Goal: Information Seeking & Learning: Learn about a topic

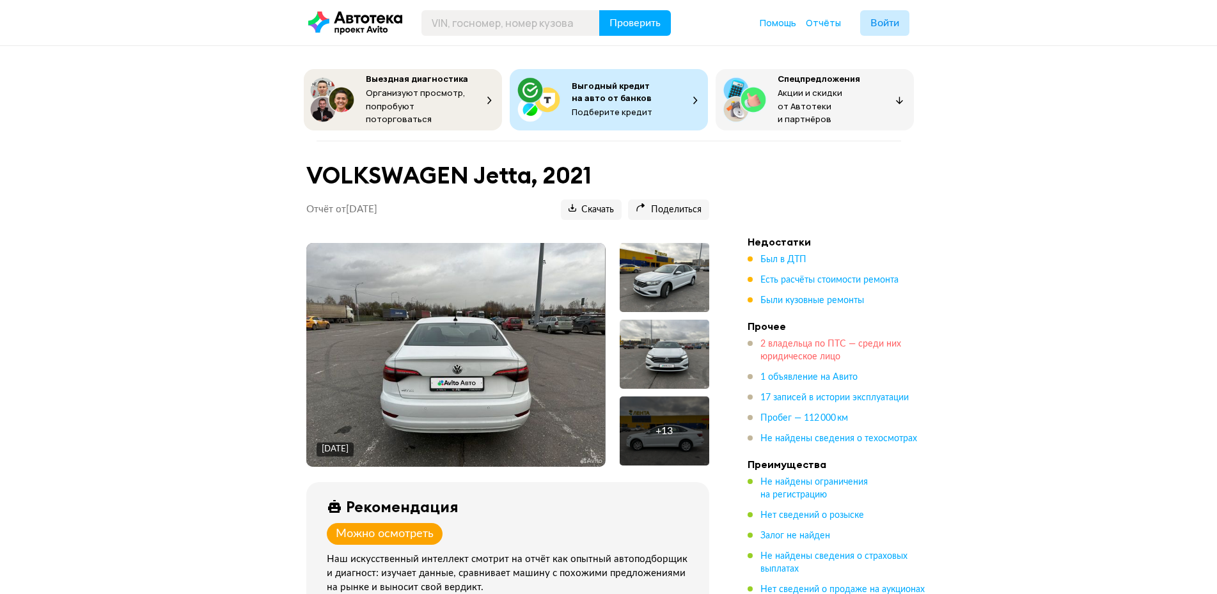
click at [787, 340] on span "2 владельца по ПТС — среди них юридическое лицо" at bounding box center [830, 351] width 141 height 22
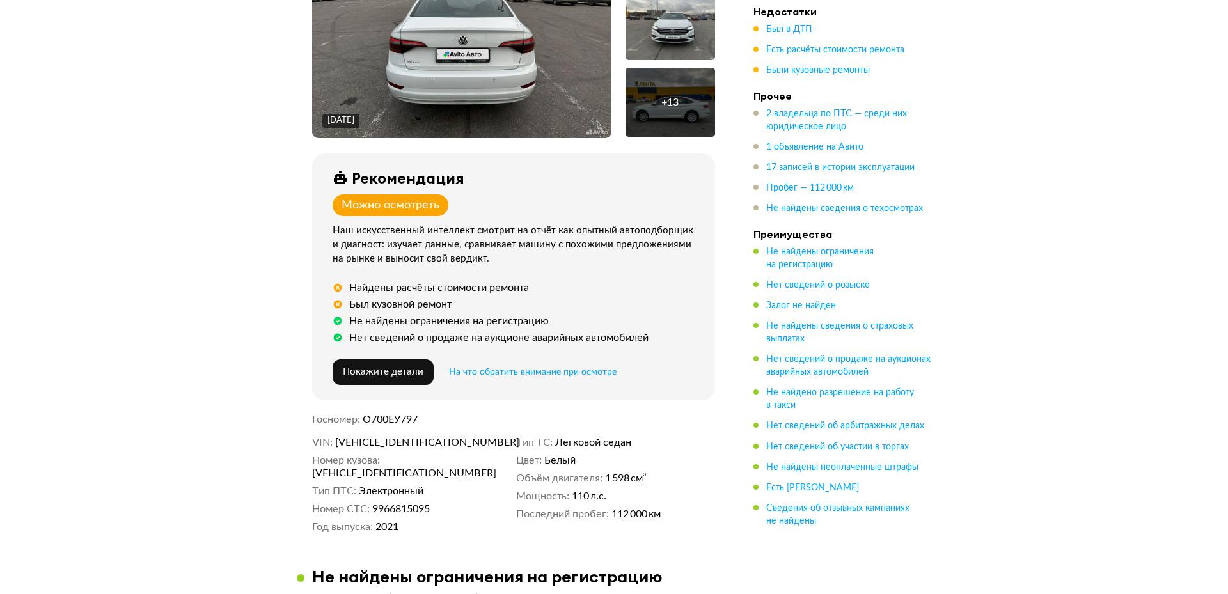
scroll to position [201, 0]
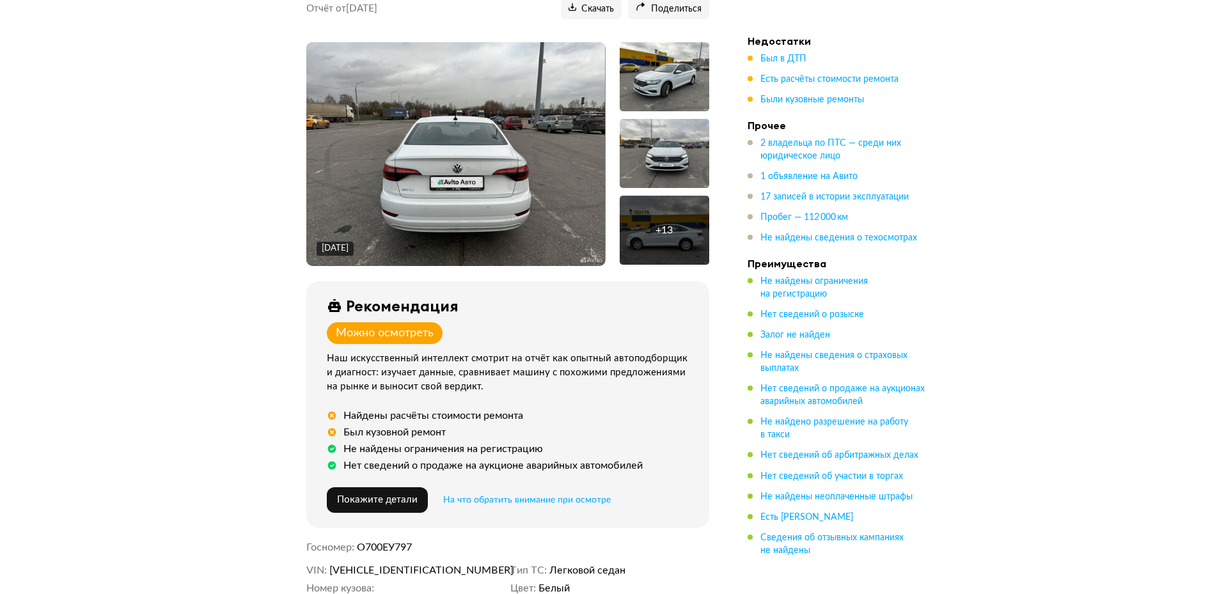
click at [675, 233] on div "+ 13" at bounding box center [665, 230] width 90 height 69
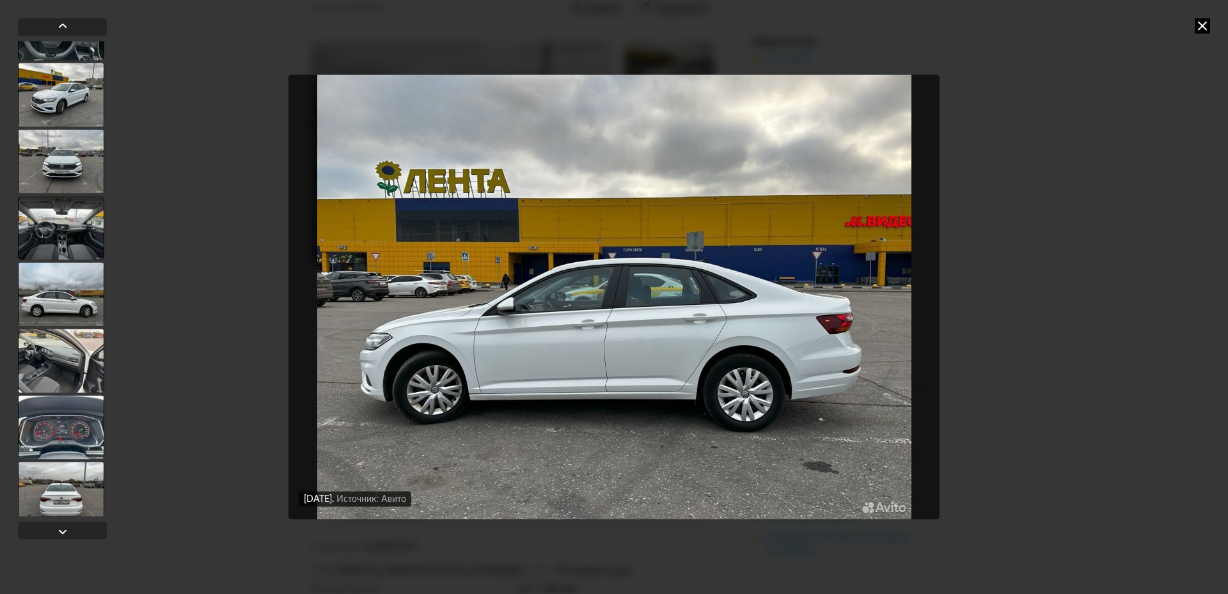
scroll to position [590, 0]
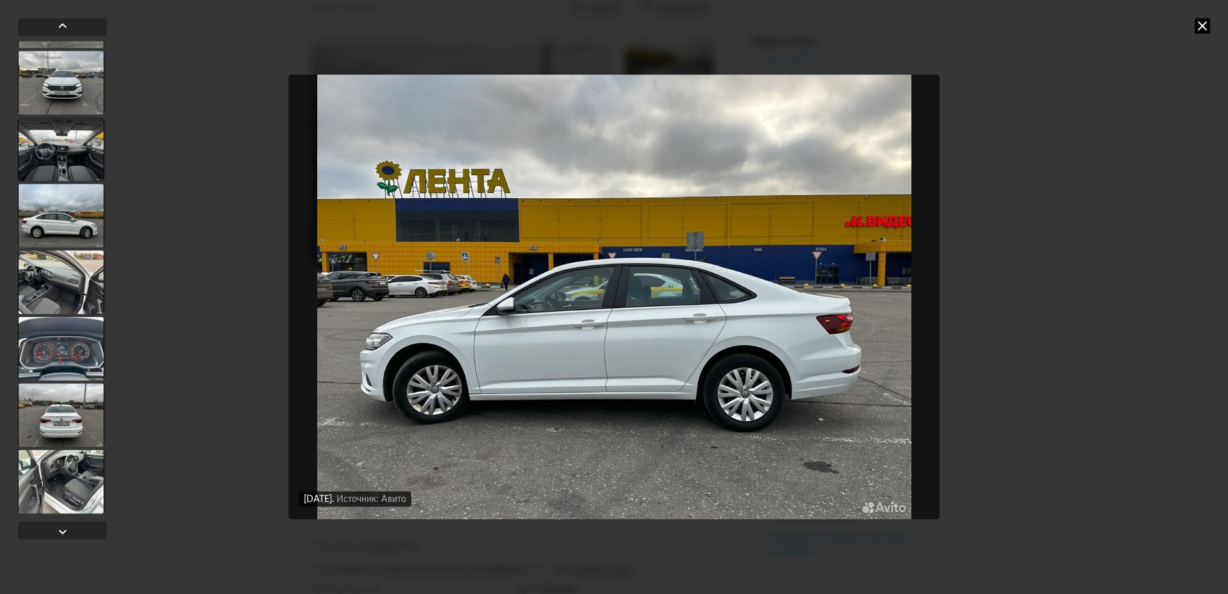
click at [81, 490] on div at bounding box center [61, 481] width 86 height 64
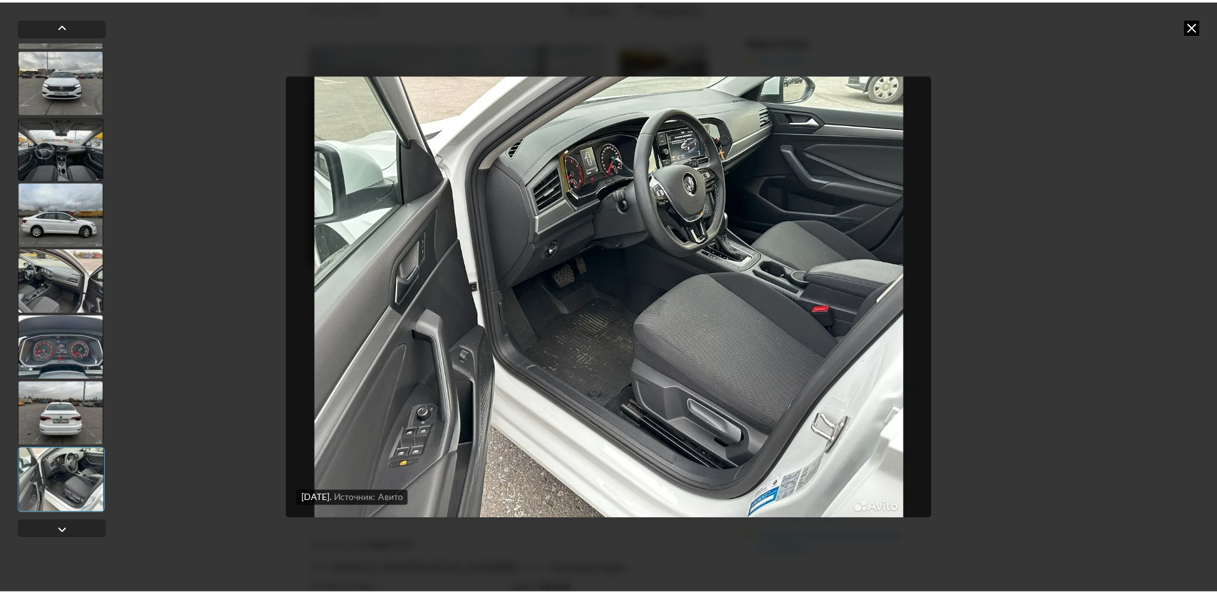
scroll to position [589, 0]
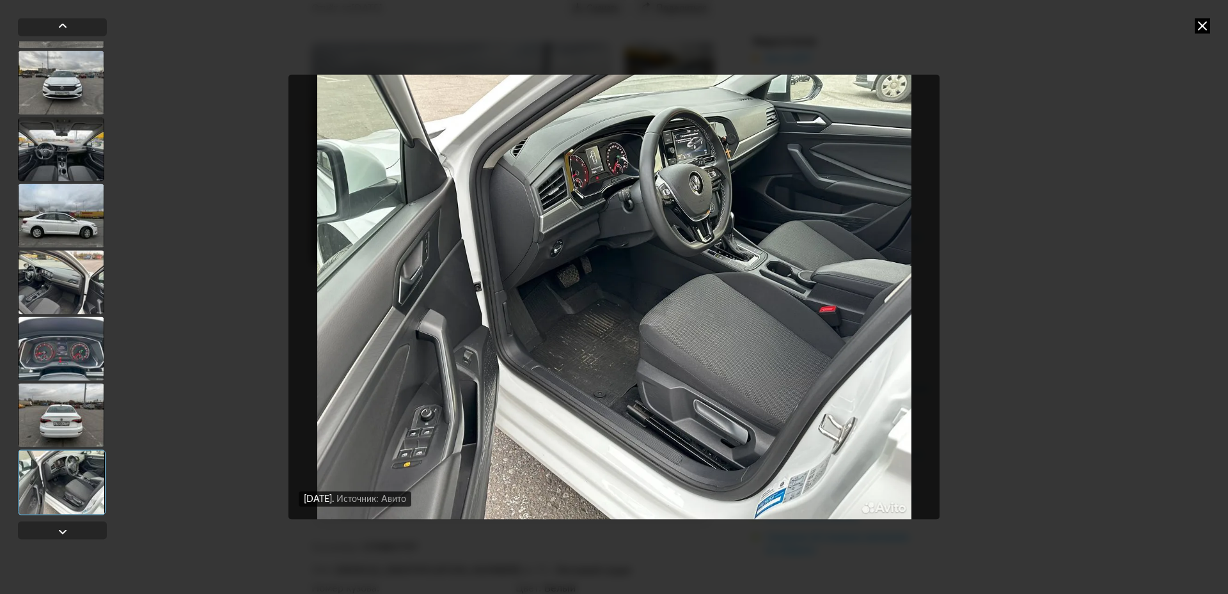
click at [1199, 23] on icon at bounding box center [1201, 25] width 15 height 15
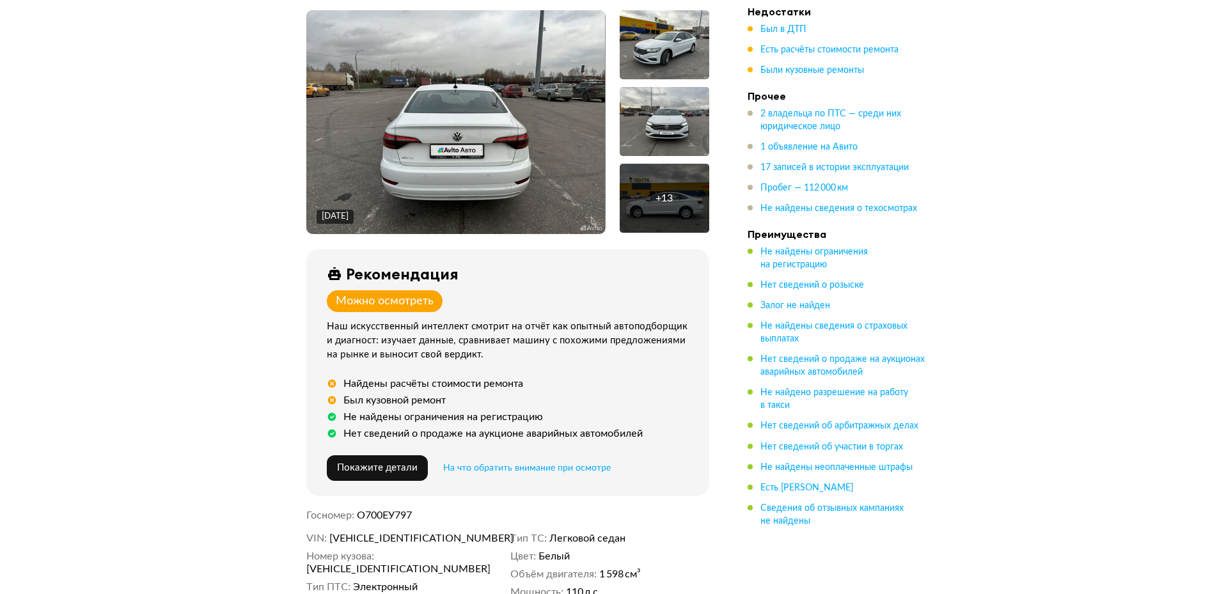
scroll to position [393, 0]
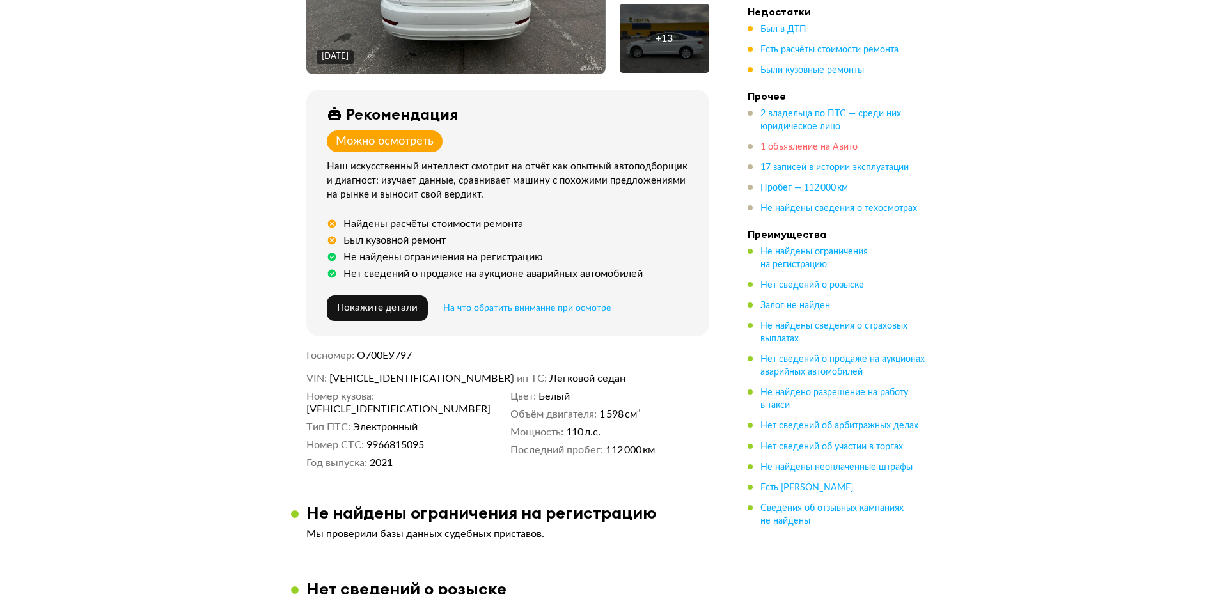
click at [803, 145] on span "1 объявление на Авито" at bounding box center [808, 147] width 97 height 9
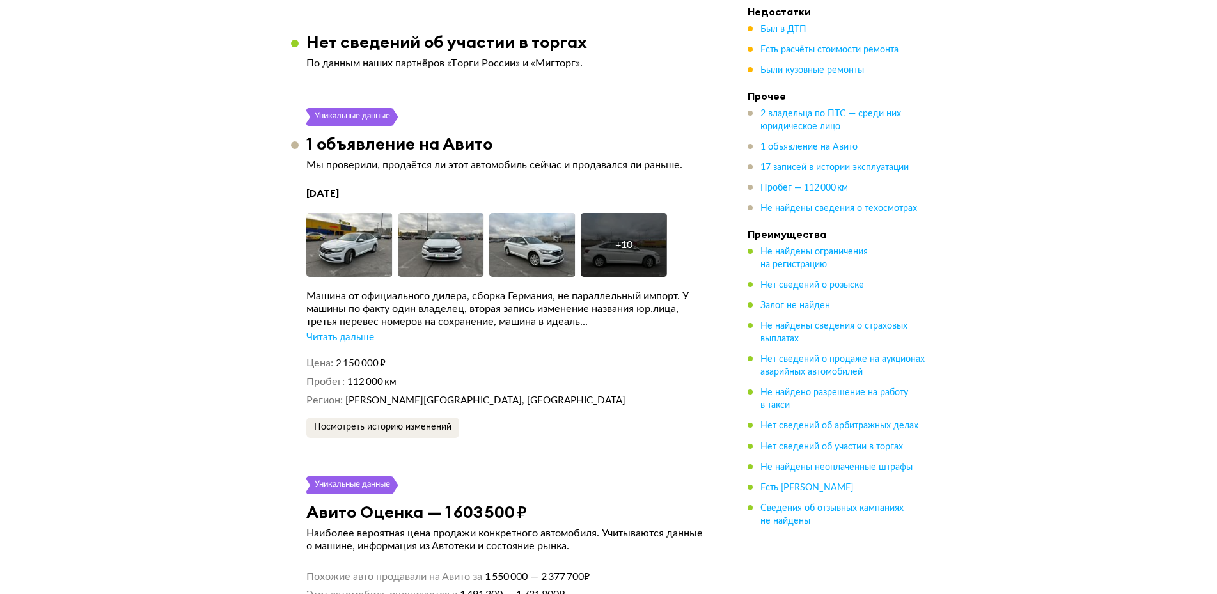
scroll to position [2601, 0]
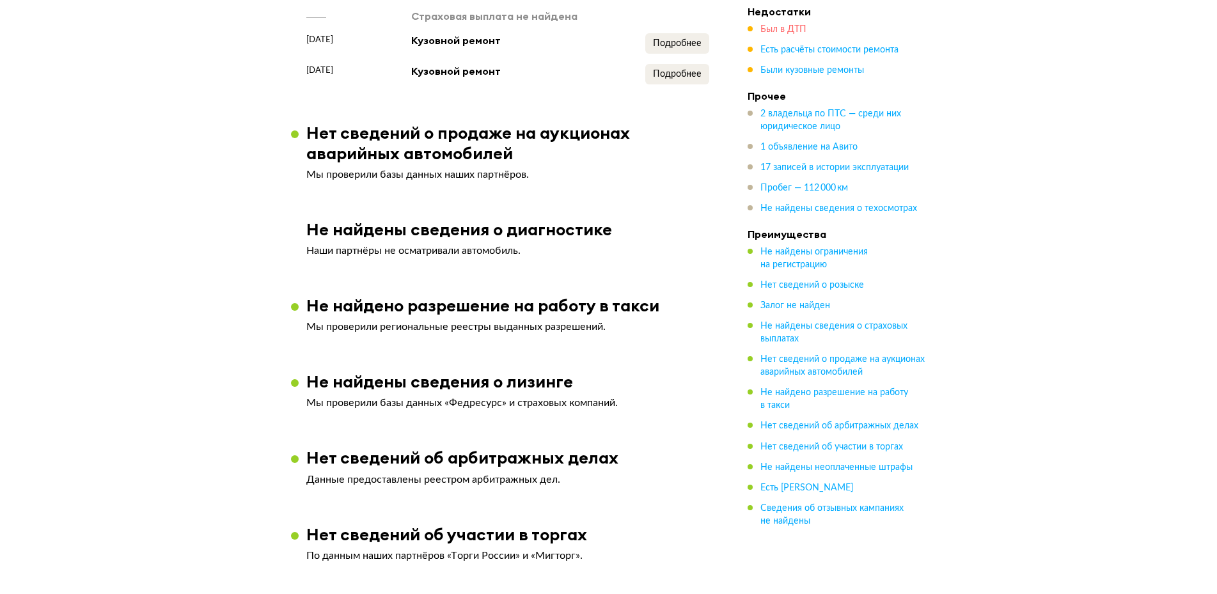
click at [778, 27] on span "Был в ДТП" at bounding box center [783, 29] width 46 height 9
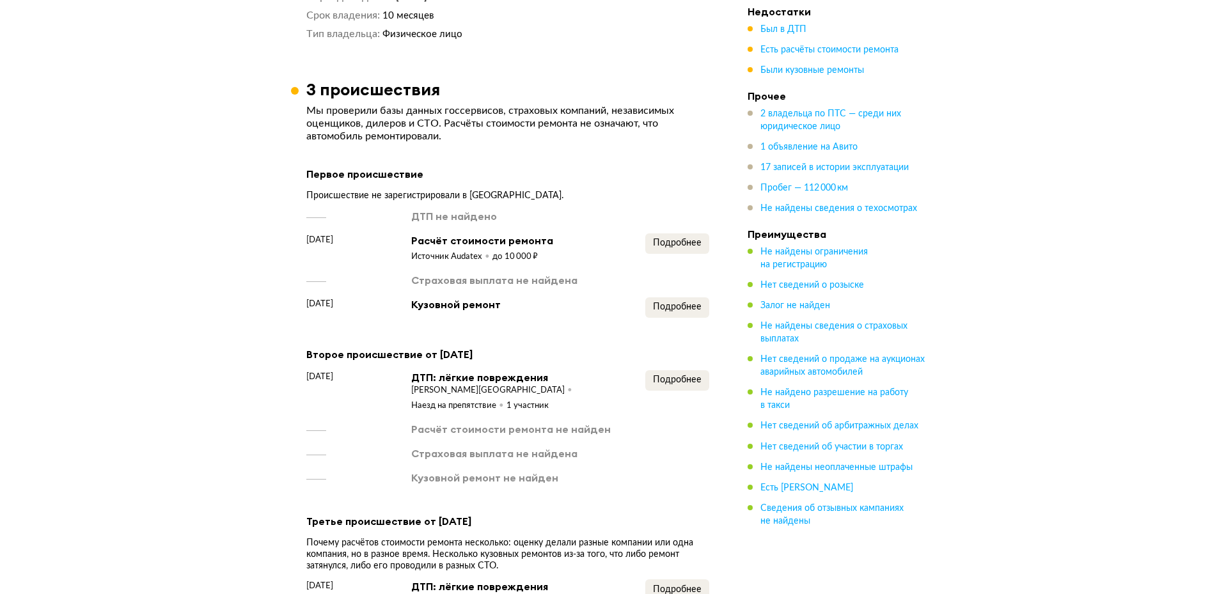
scroll to position [1497, 0]
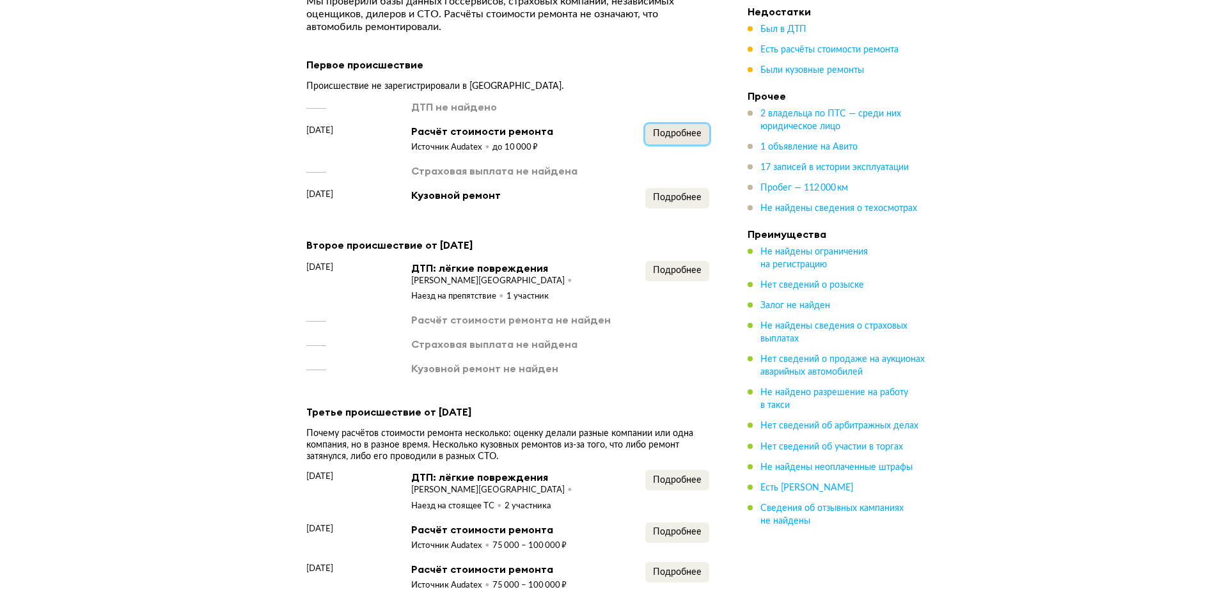
click at [685, 129] on span "Подробнее" at bounding box center [677, 133] width 49 height 9
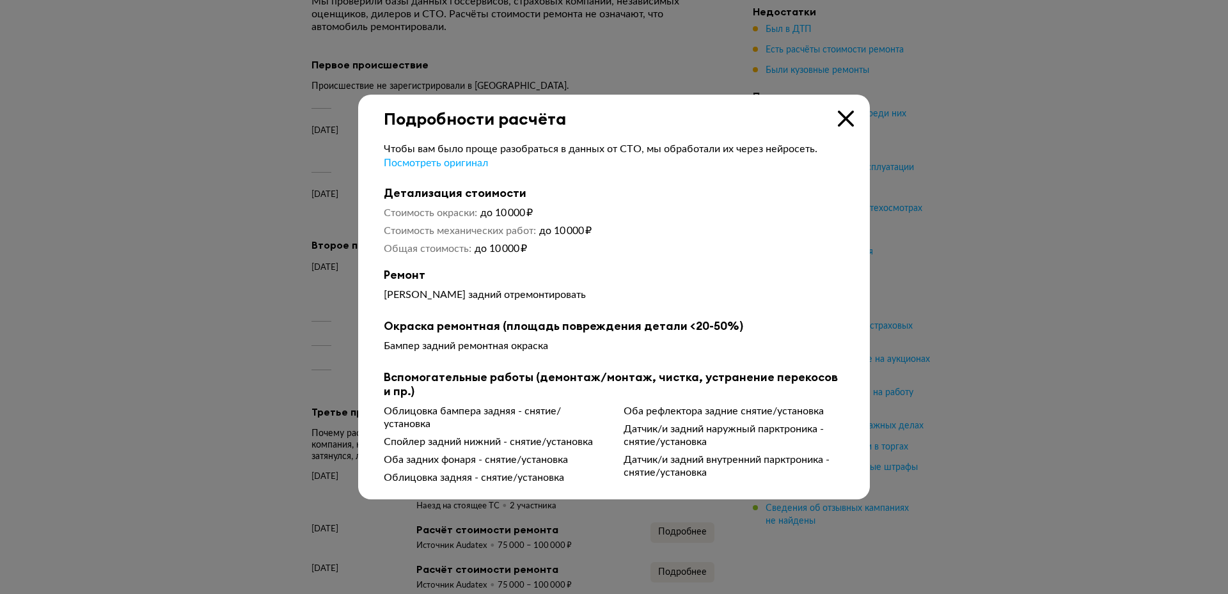
click at [843, 117] on icon at bounding box center [846, 119] width 16 height 16
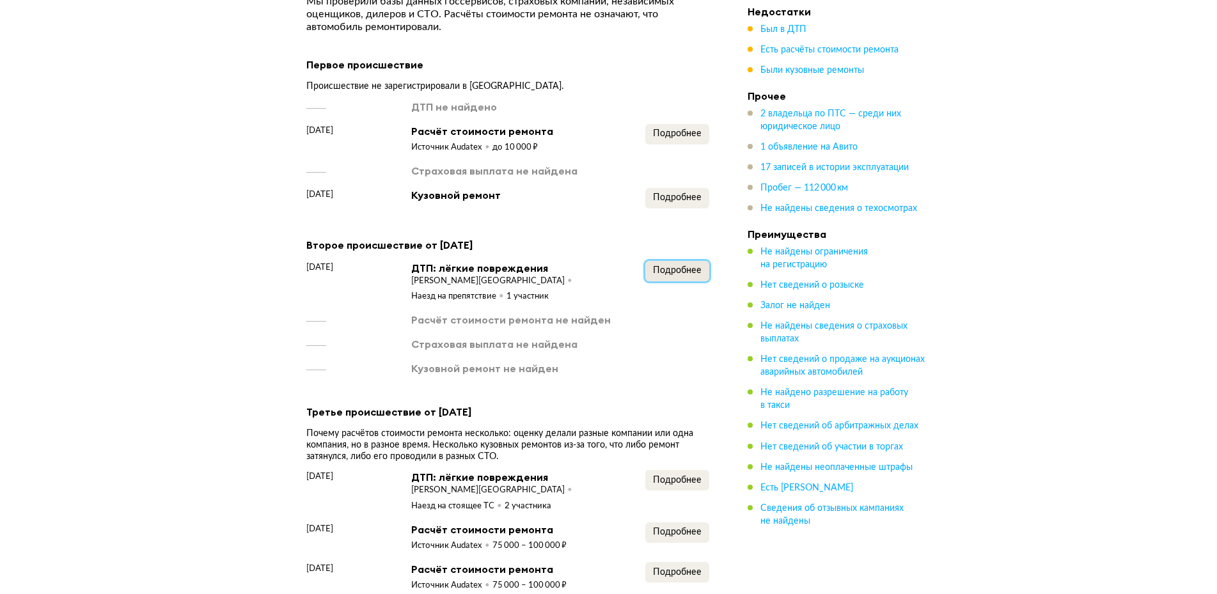
click at [680, 266] on span "Подробнее" at bounding box center [677, 270] width 49 height 9
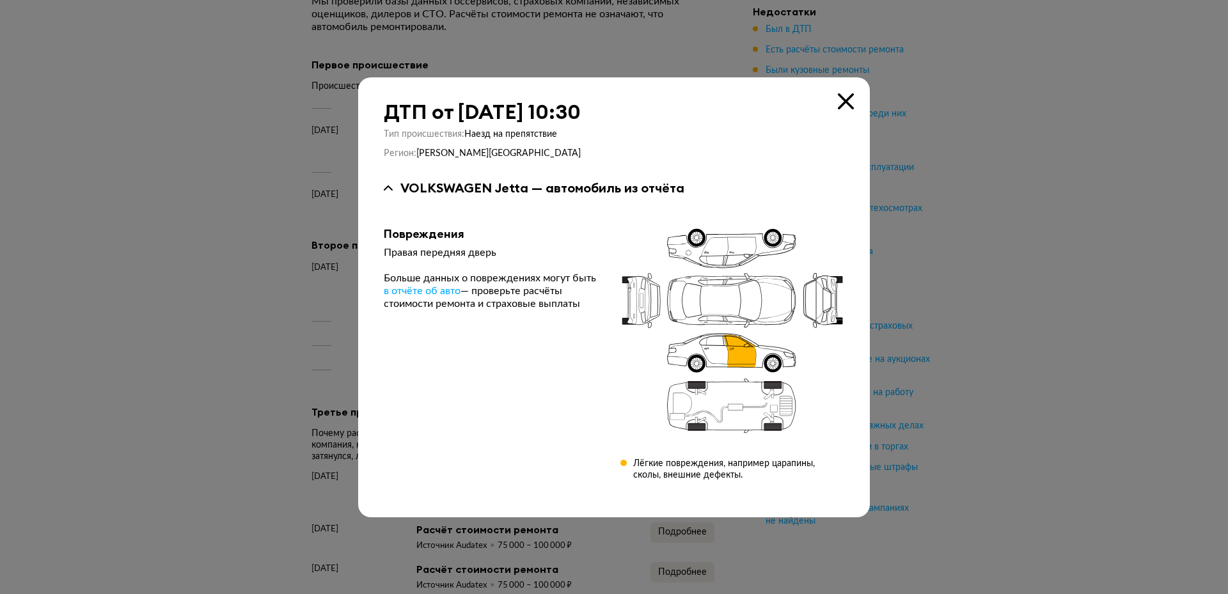
click at [839, 101] on icon at bounding box center [846, 101] width 16 height 16
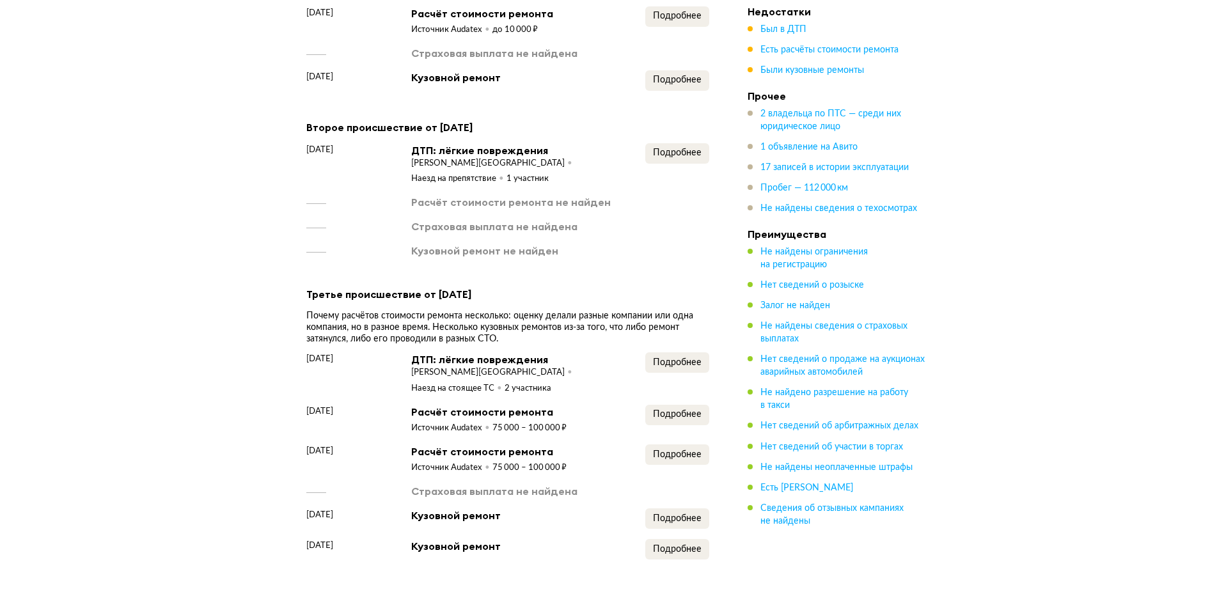
scroll to position [1689, 0]
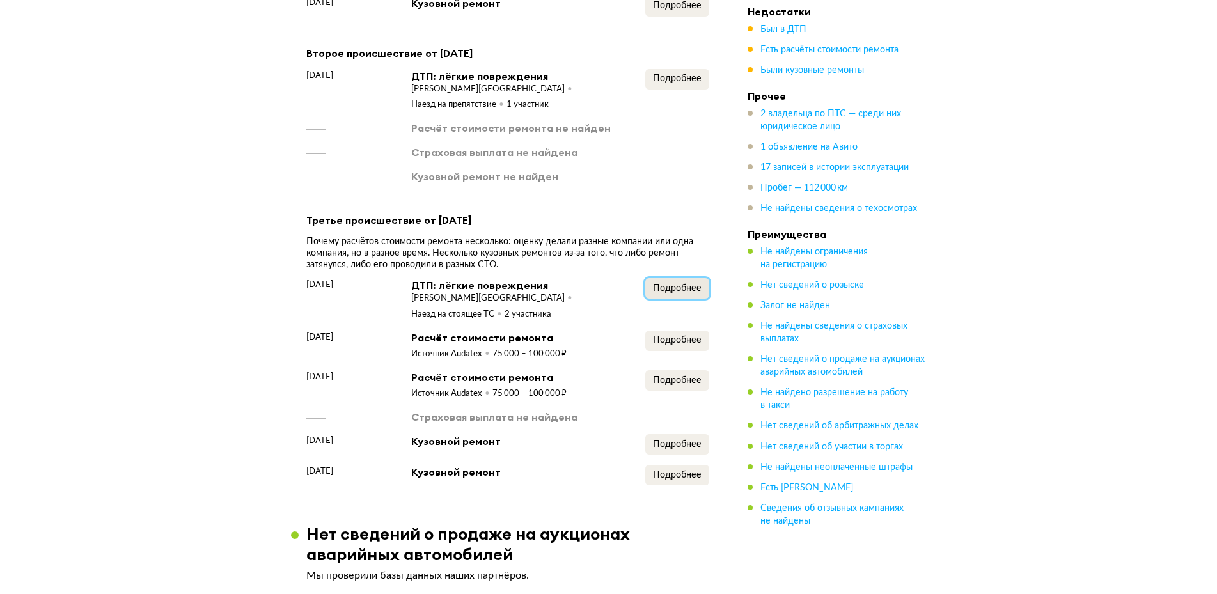
click at [684, 279] on button "Подробнее" at bounding box center [677, 288] width 64 height 20
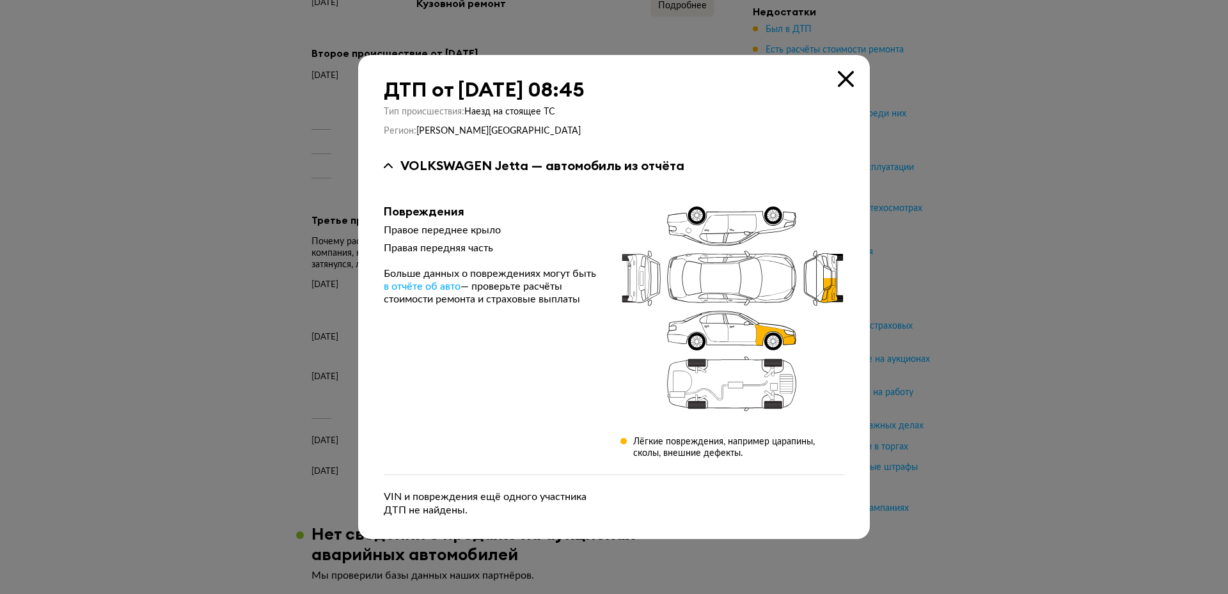
click at [844, 75] on icon at bounding box center [846, 79] width 16 height 16
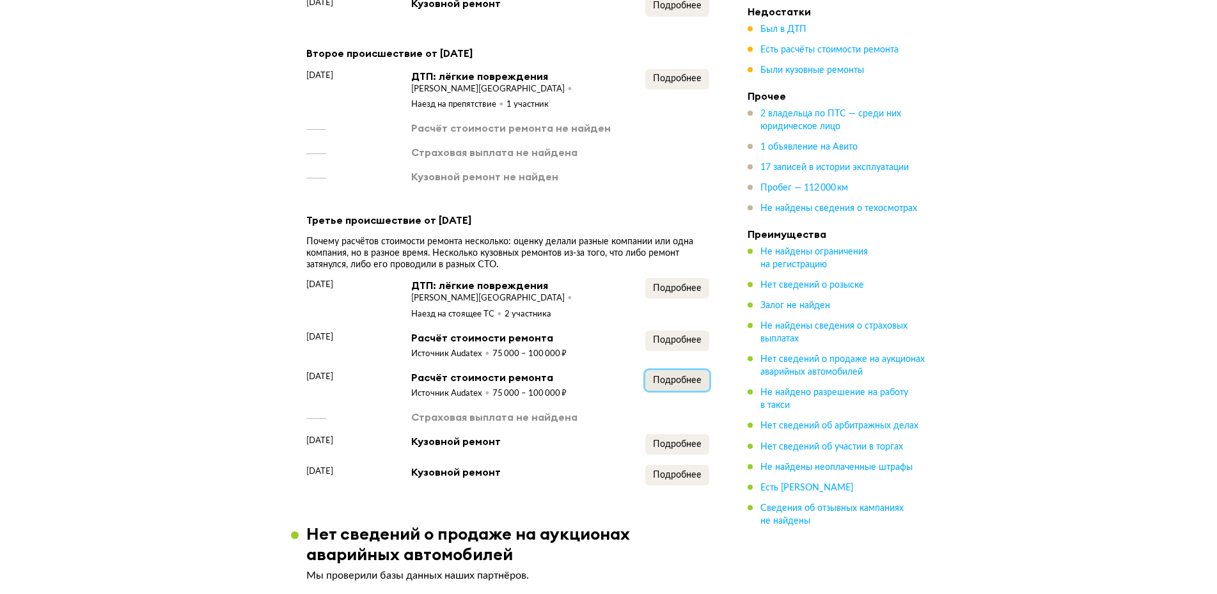
click at [682, 376] on span "Подробнее" at bounding box center [677, 380] width 49 height 9
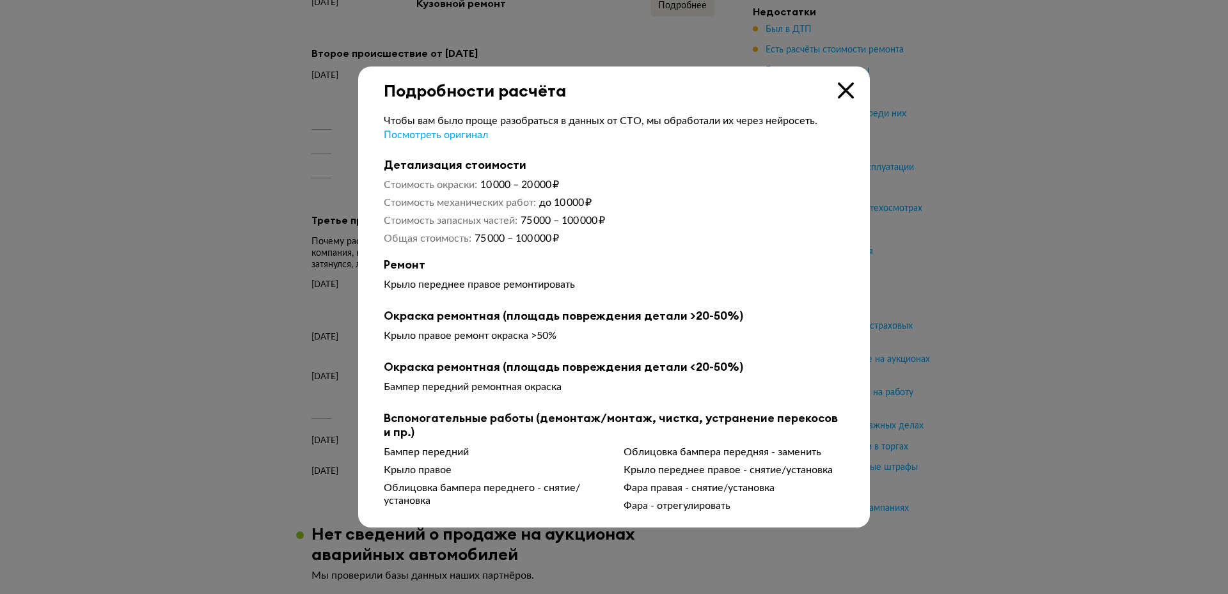
click at [843, 91] on icon at bounding box center [846, 90] width 16 height 16
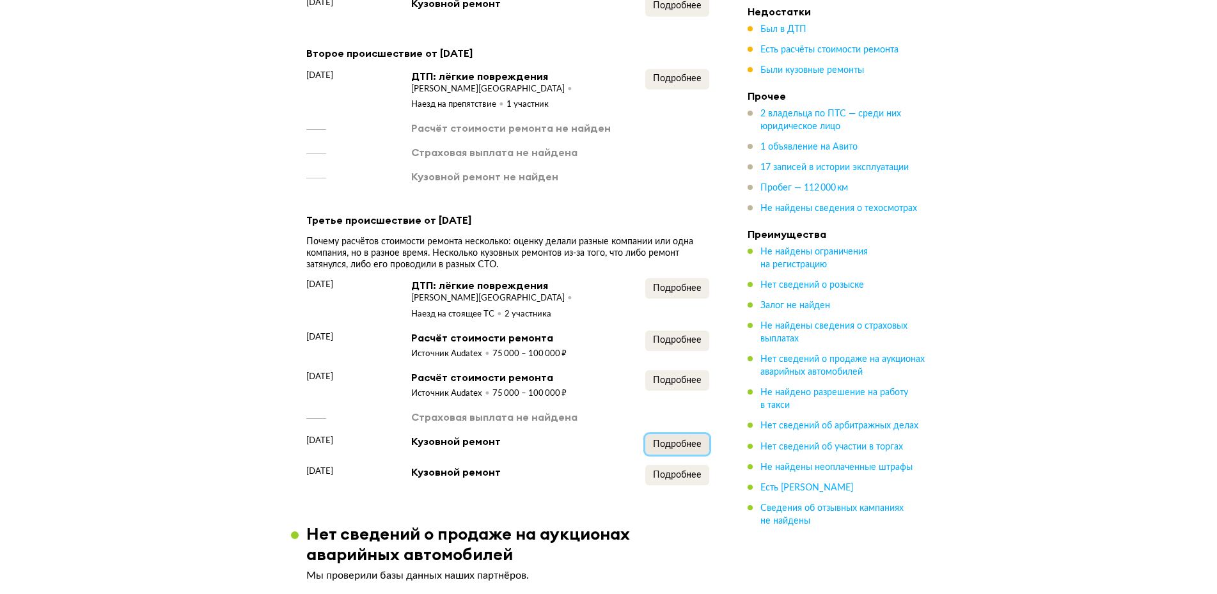
click at [671, 440] on span "Подробнее" at bounding box center [677, 444] width 49 height 9
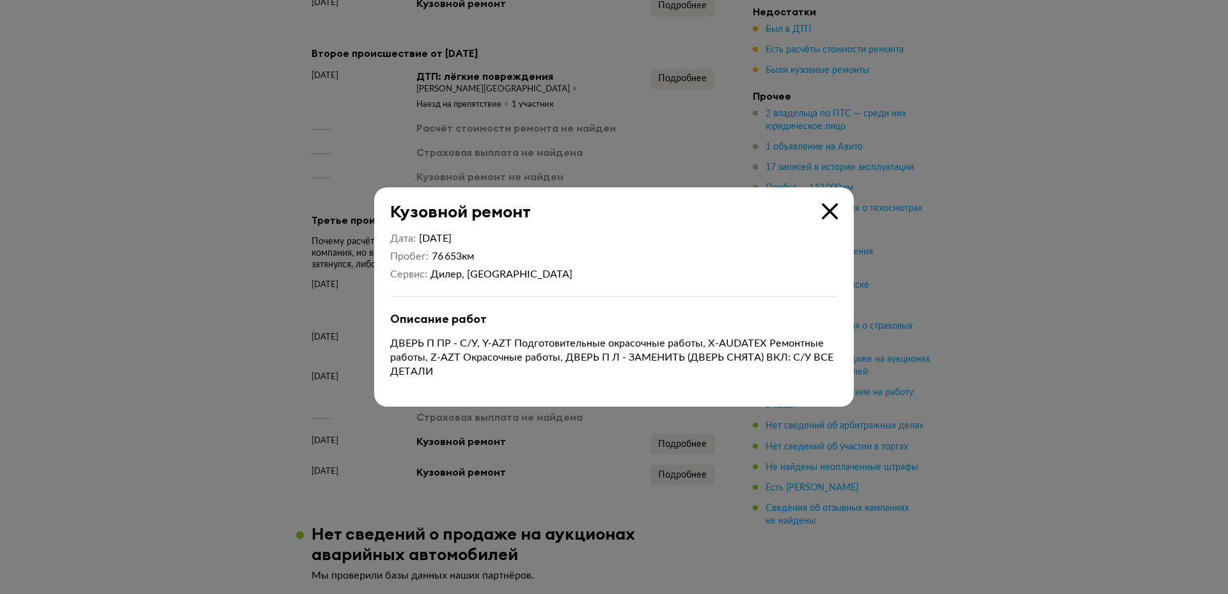
click at [826, 216] on icon at bounding box center [830, 211] width 16 height 16
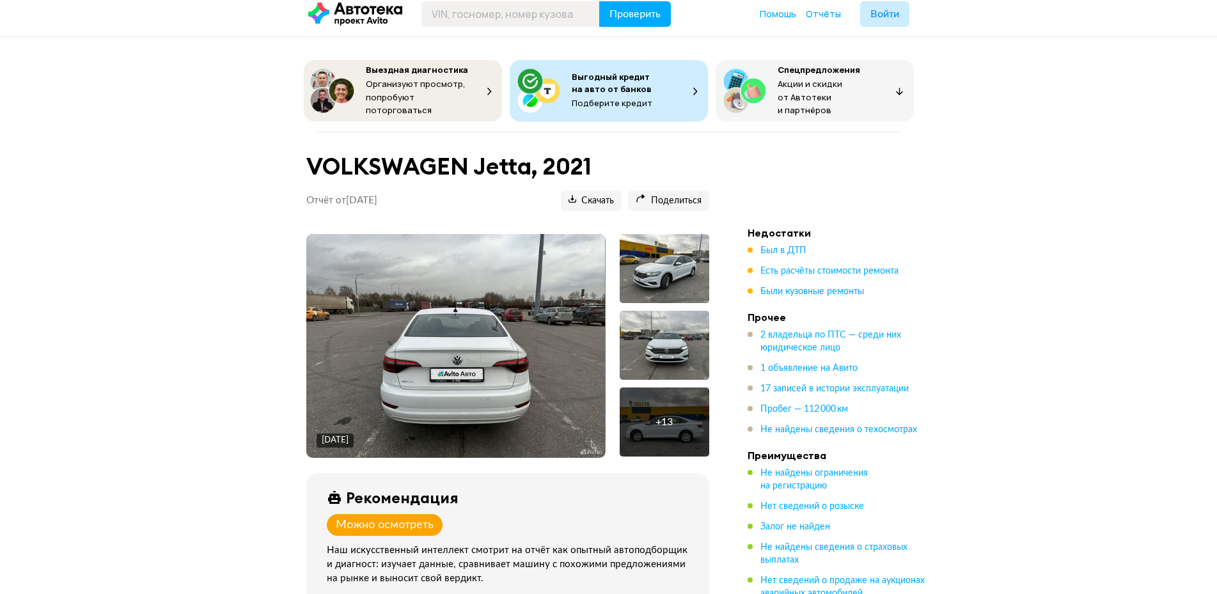
scroll to position [0, 0]
